Goal: Transaction & Acquisition: Purchase product/service

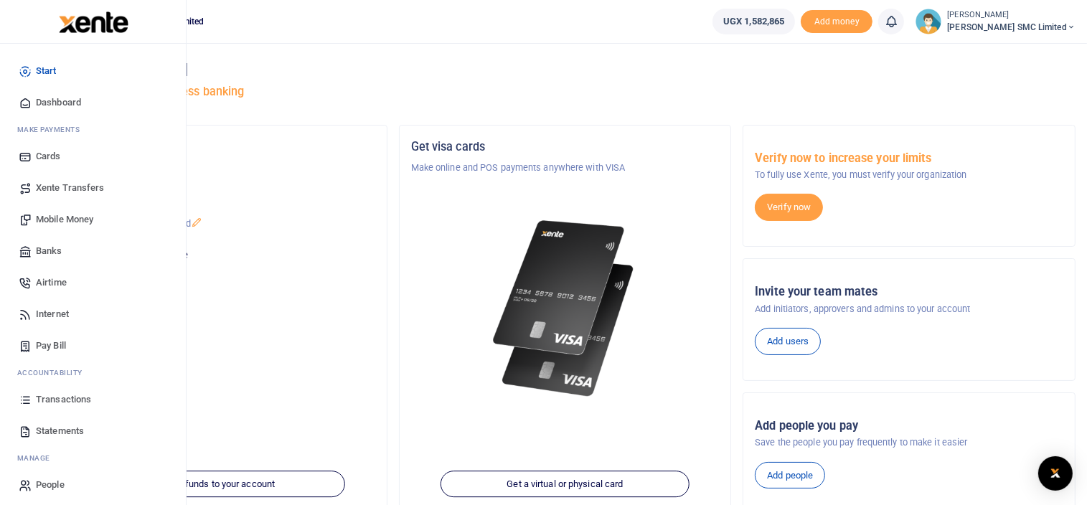
click at [66, 217] on span "Mobile Money" at bounding box center [64, 219] width 57 height 14
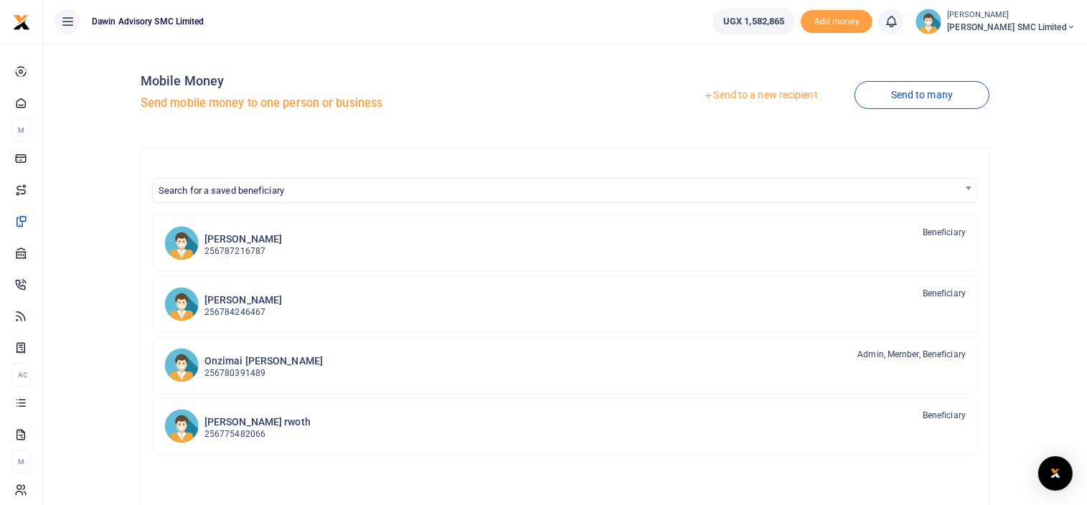
click at [737, 94] on link "Send to a new recipient" at bounding box center [759, 95] width 187 height 26
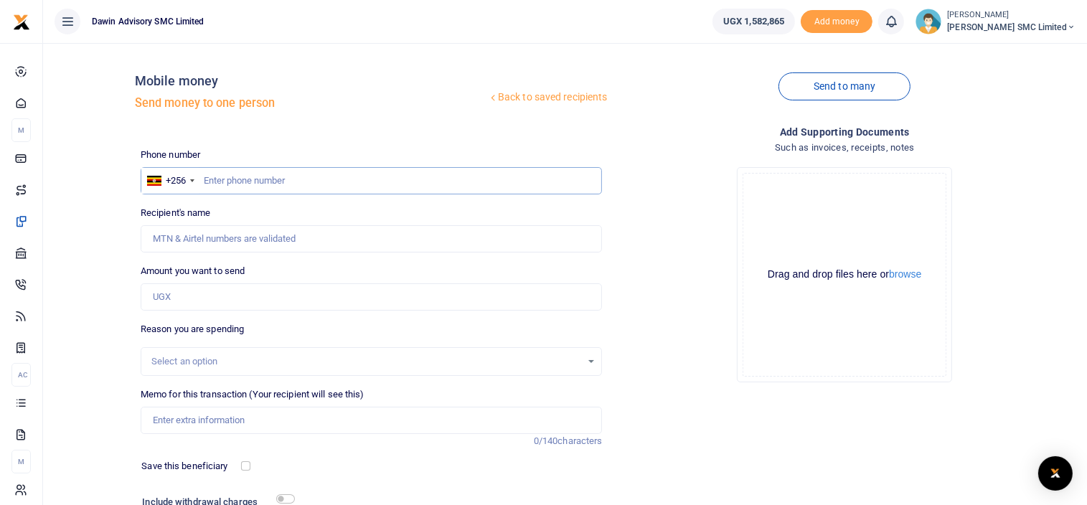
click at [227, 186] on input "text" at bounding box center [372, 180] width 462 height 27
type input "765898591"
type input "Kiyemba Baagala"
type input "765898591"
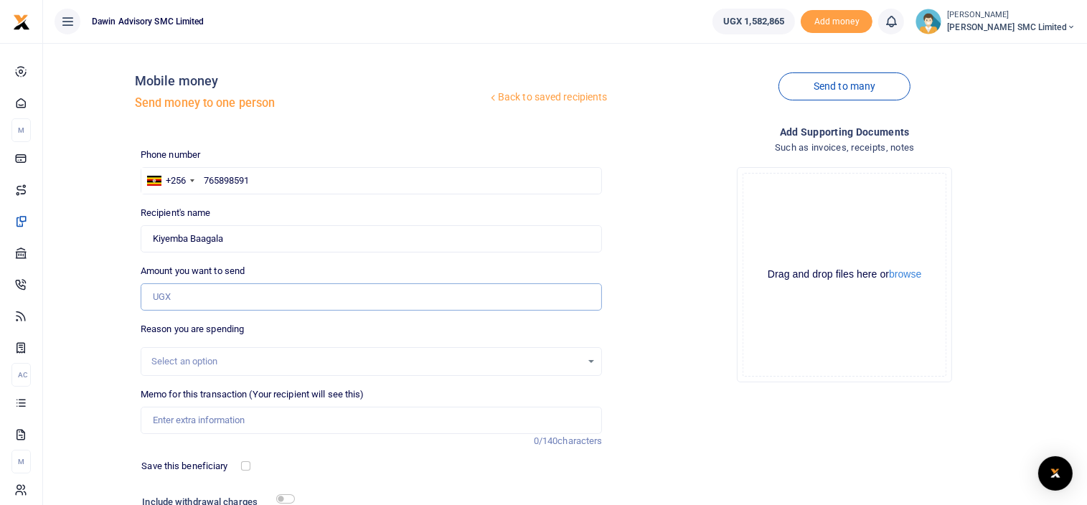
click at [190, 294] on input "Amount you want to send" at bounding box center [372, 296] width 462 height 27
click at [810, 419] on div "Add supporting Documents Such as invoices, receipts, notes Drop your files here…" at bounding box center [844, 348] width 473 height 449
click at [174, 296] on input "Amount you want to send" at bounding box center [372, 296] width 462 height 27
type input "682,700"
click at [204, 426] on input "Memo for this transaction (Your recipient will see this)" at bounding box center [372, 420] width 462 height 27
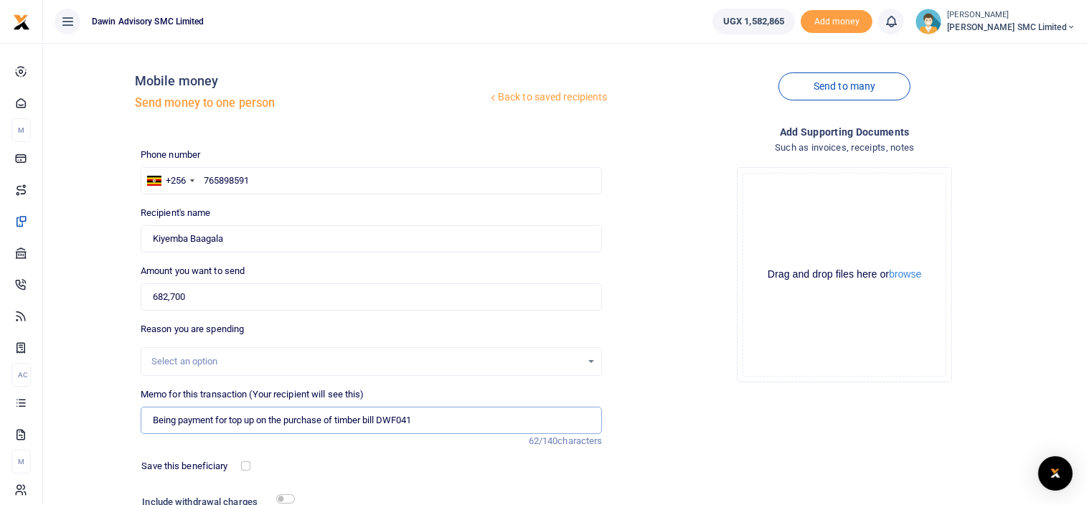
type input "Being payment for top up on the purchase of timber bill DWF041"
click at [663, 380] on div "Drop your files here Drag and drop files here or browse Powered by Uppy" at bounding box center [844, 275] width 462 height 238
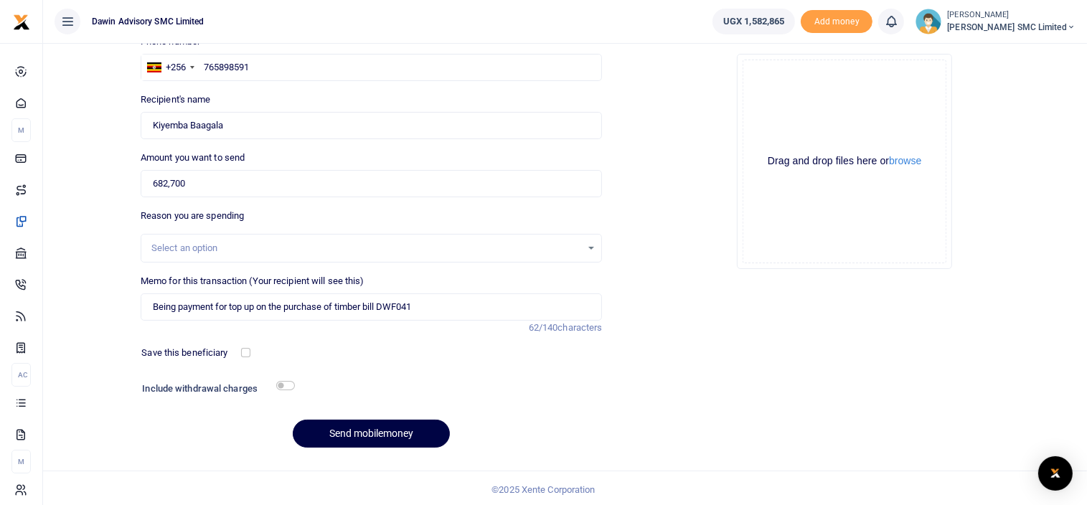
scroll to position [115, 0]
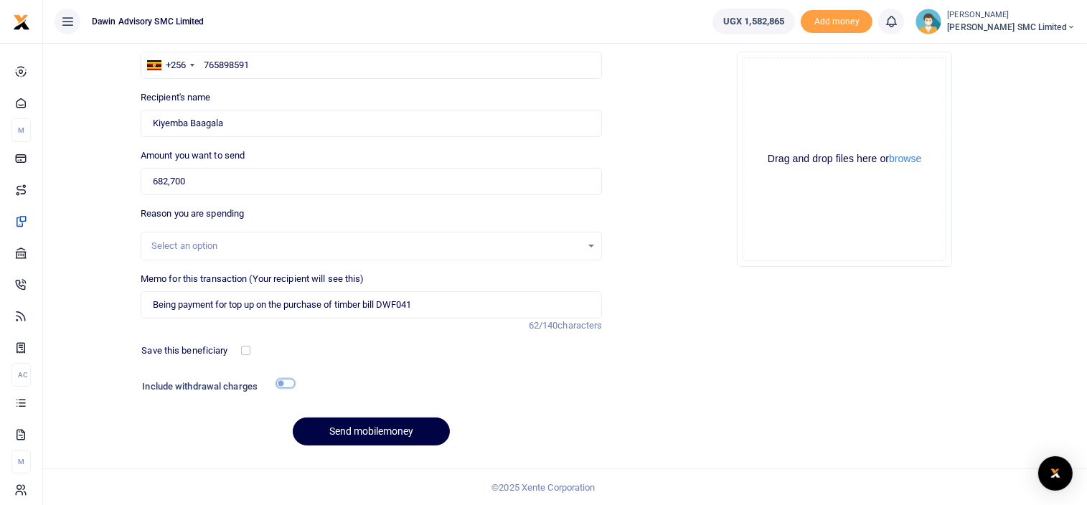
click at [277, 381] on input "checkbox" at bounding box center [285, 383] width 19 height 9
checkbox input "true"
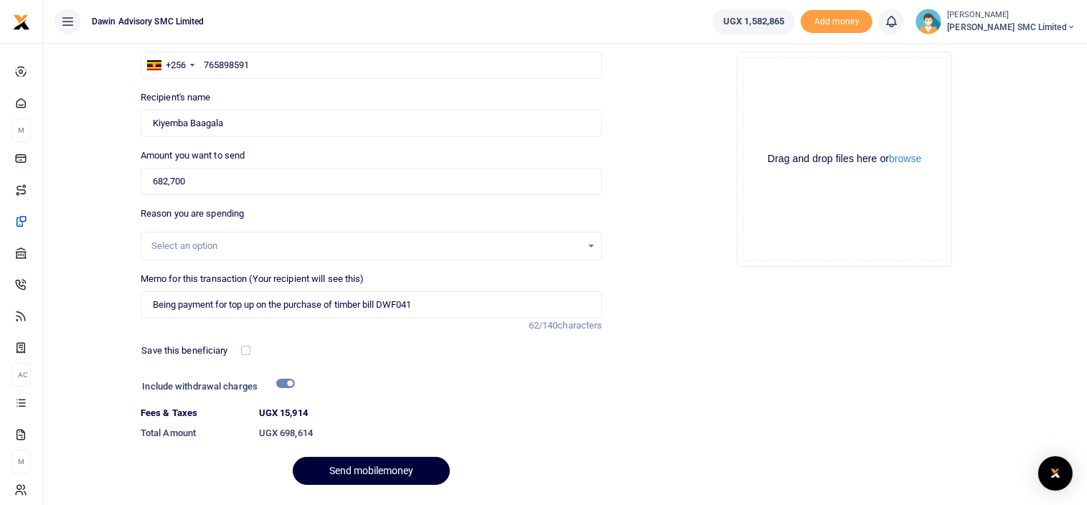
click at [373, 464] on button "Send mobilemoney" at bounding box center [371, 471] width 157 height 28
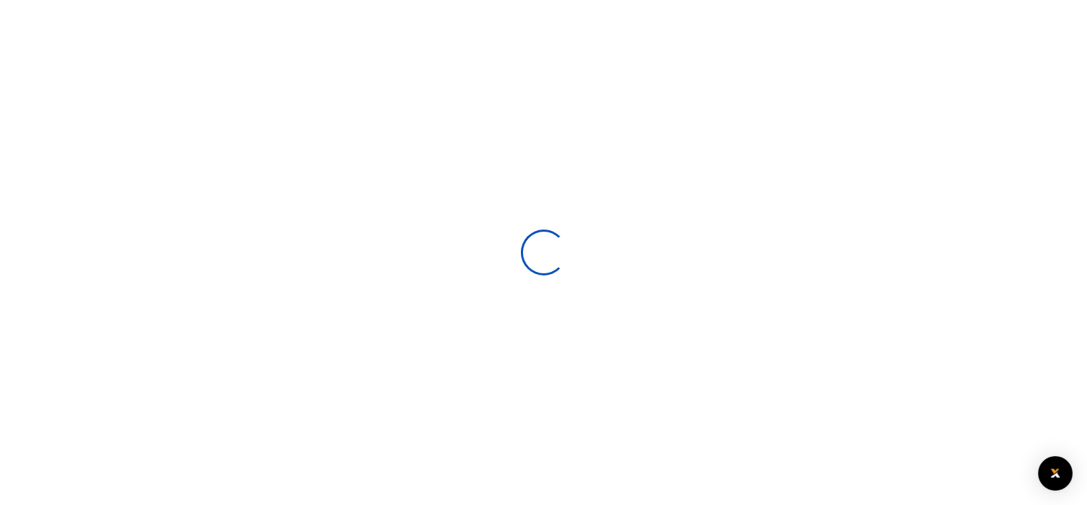
select select
